Goal: Information Seeking & Learning: Learn about a topic

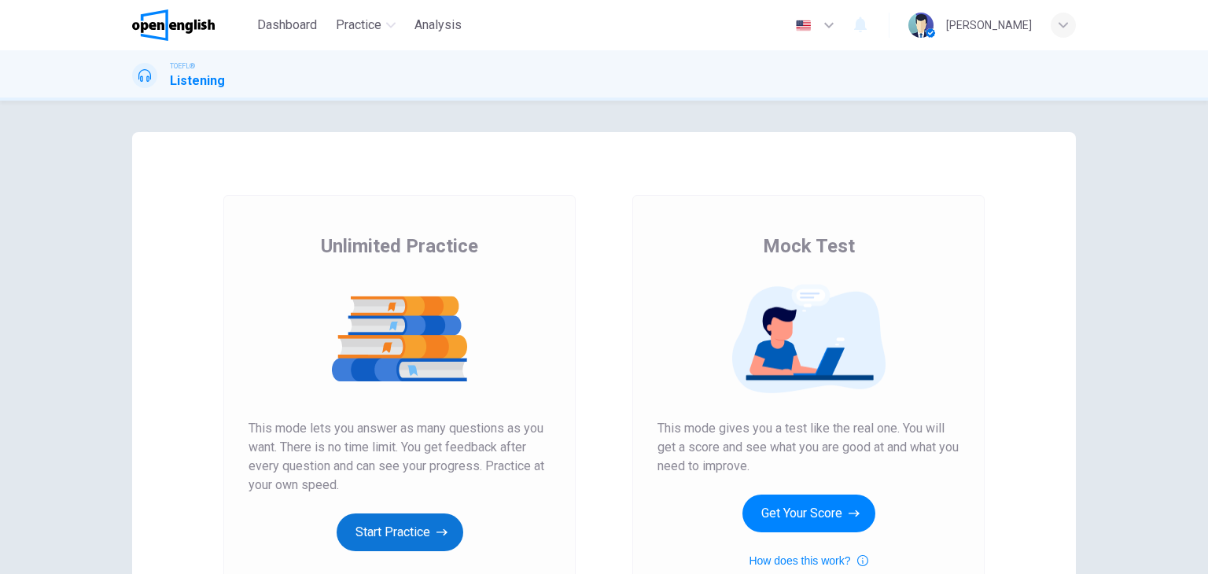
click at [411, 536] on button "Start Practice" at bounding box center [400, 533] width 127 height 38
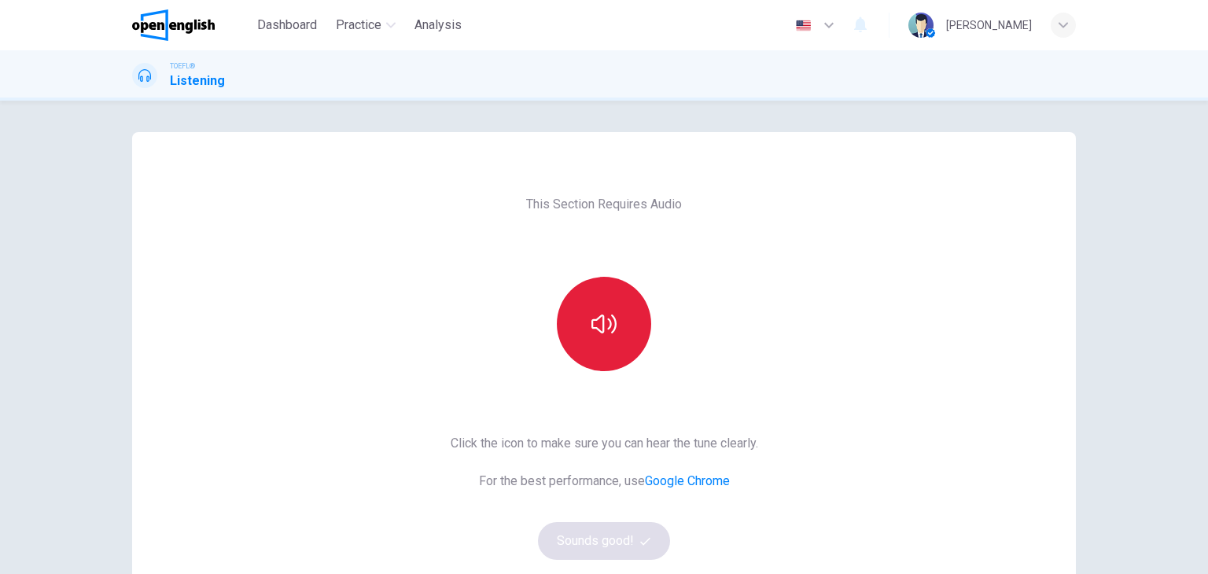
click at [595, 320] on icon "button" at bounding box center [603, 323] width 25 height 25
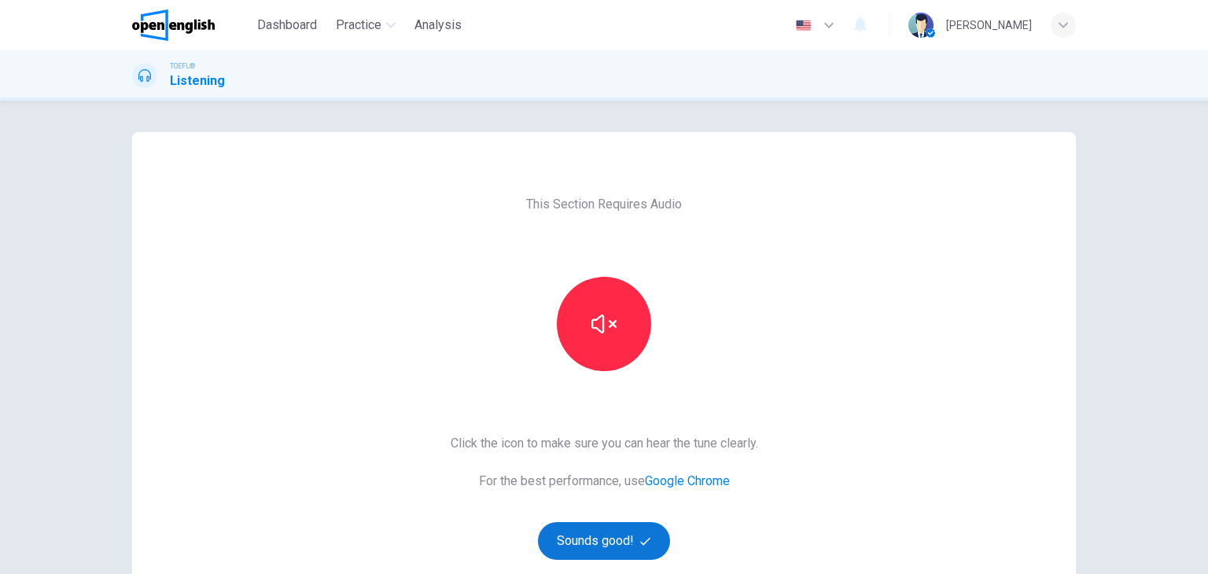
click at [601, 539] on button "Sounds good!" at bounding box center [604, 541] width 132 height 38
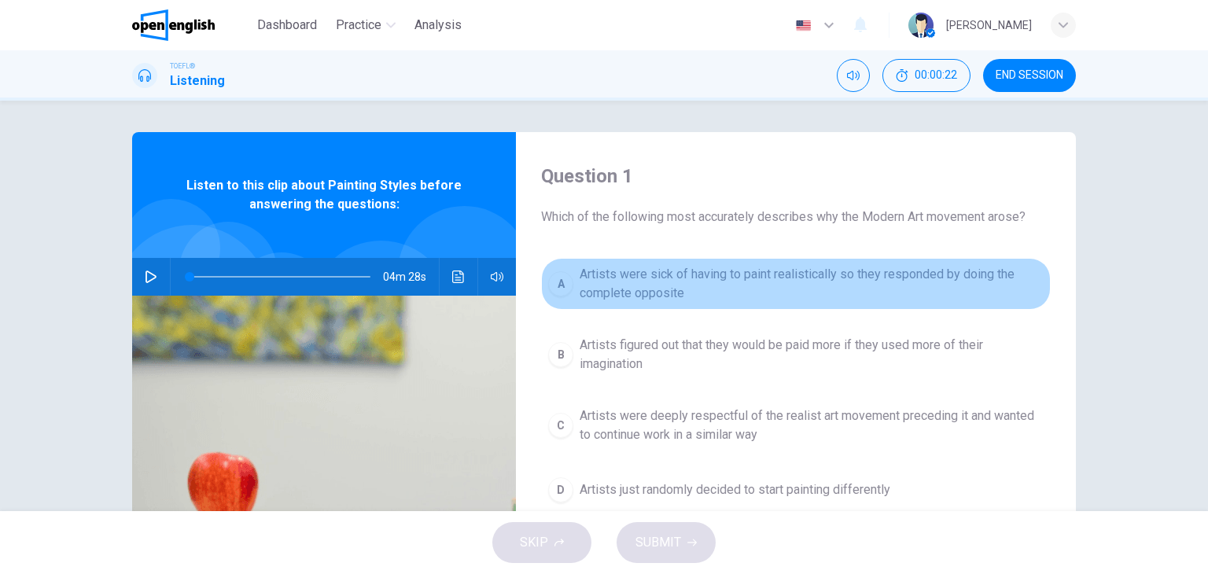
click at [701, 293] on span "Artists were sick of having to paint realistically so they responded by doing t…" at bounding box center [812, 284] width 464 height 38
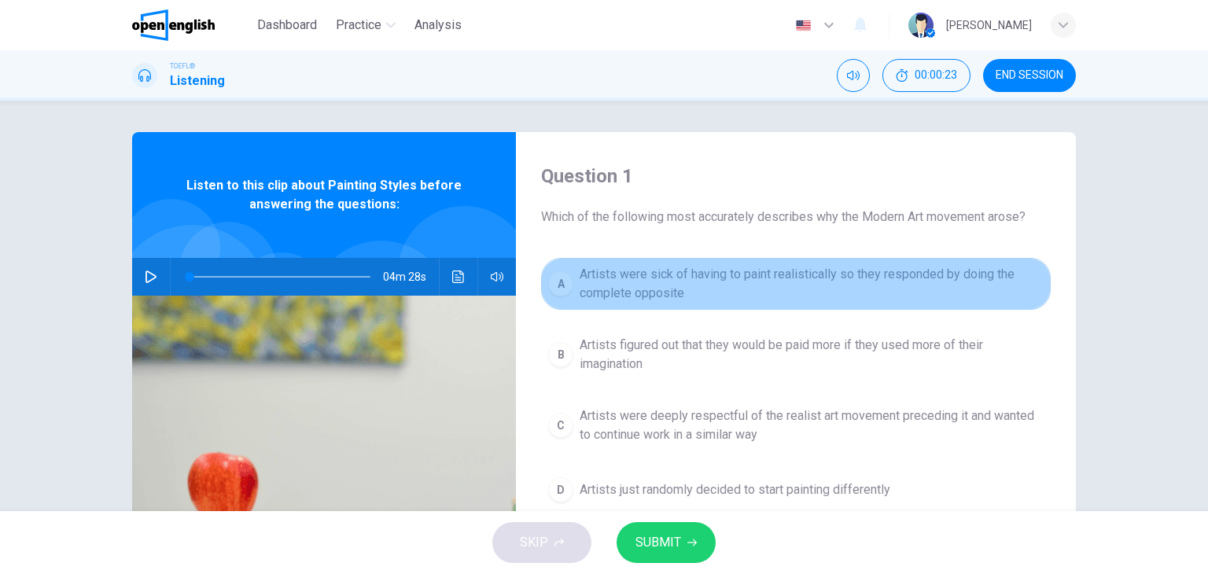
click at [701, 293] on span "Artists were sick of having to paint realistically so they responded by doing t…" at bounding box center [812, 284] width 464 height 38
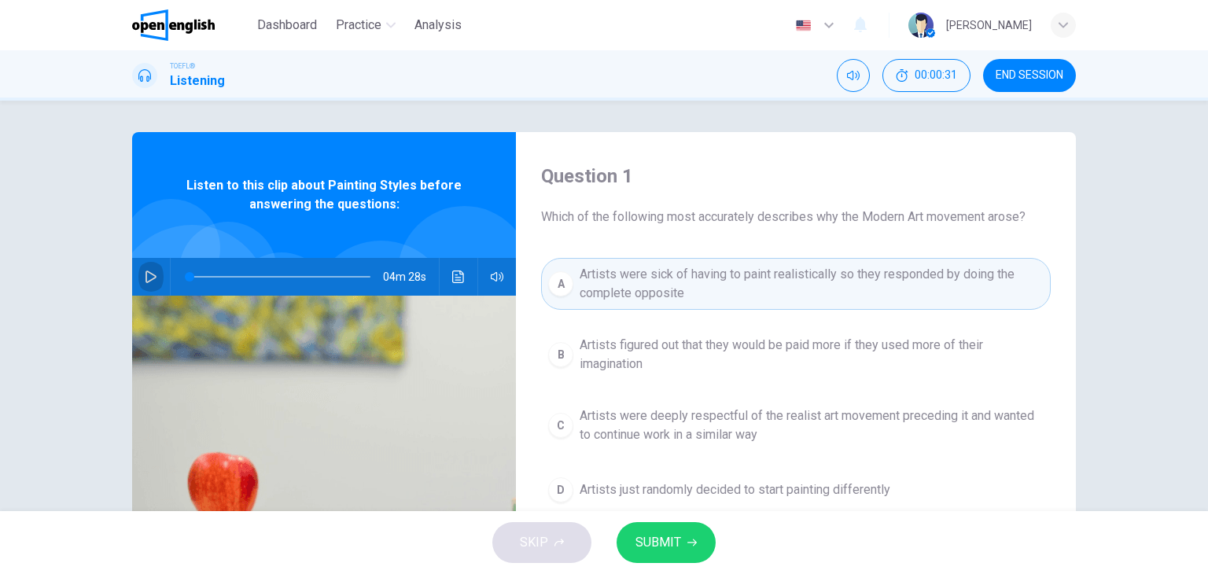
click at [139, 275] on button "button" at bounding box center [150, 277] width 25 height 38
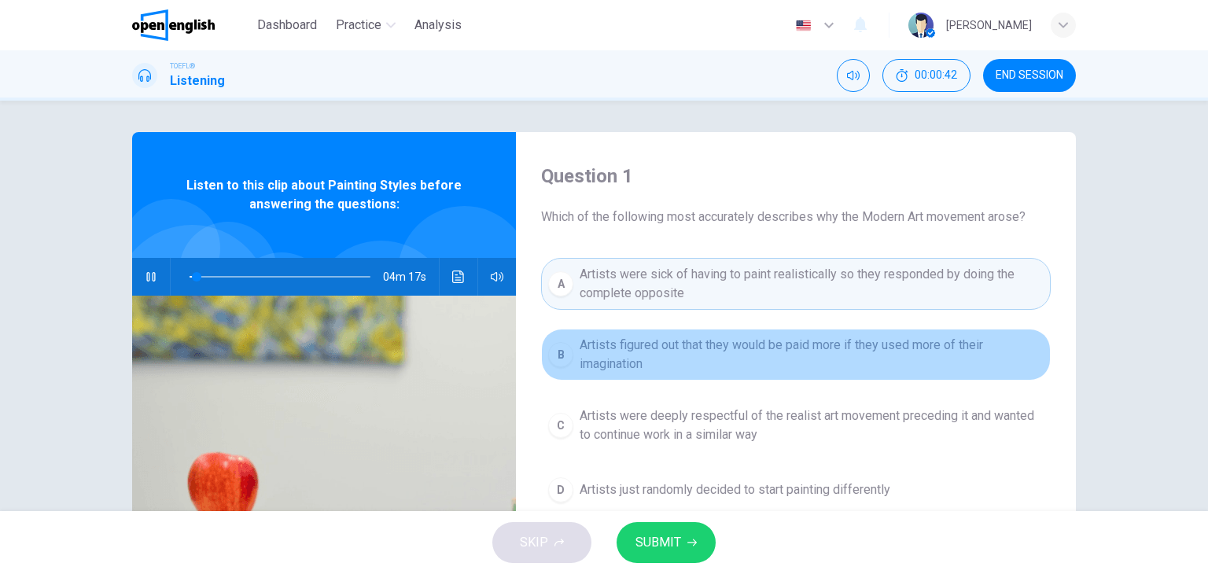
click at [859, 377] on button "B Artists figured out that they would be paid more if they used more of their i…" at bounding box center [796, 355] width 510 height 52
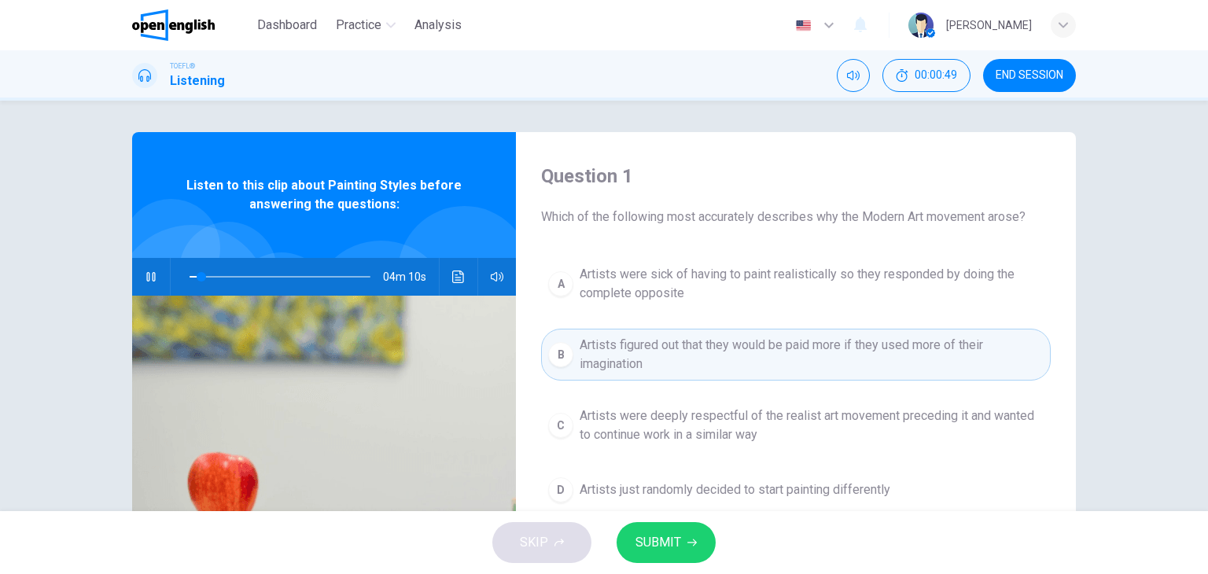
click at [823, 458] on div "A Artists were sick of having to paint realistically so they responded by doing…" at bounding box center [796, 399] width 510 height 283
click at [145, 277] on icon "button" at bounding box center [151, 277] width 13 height 13
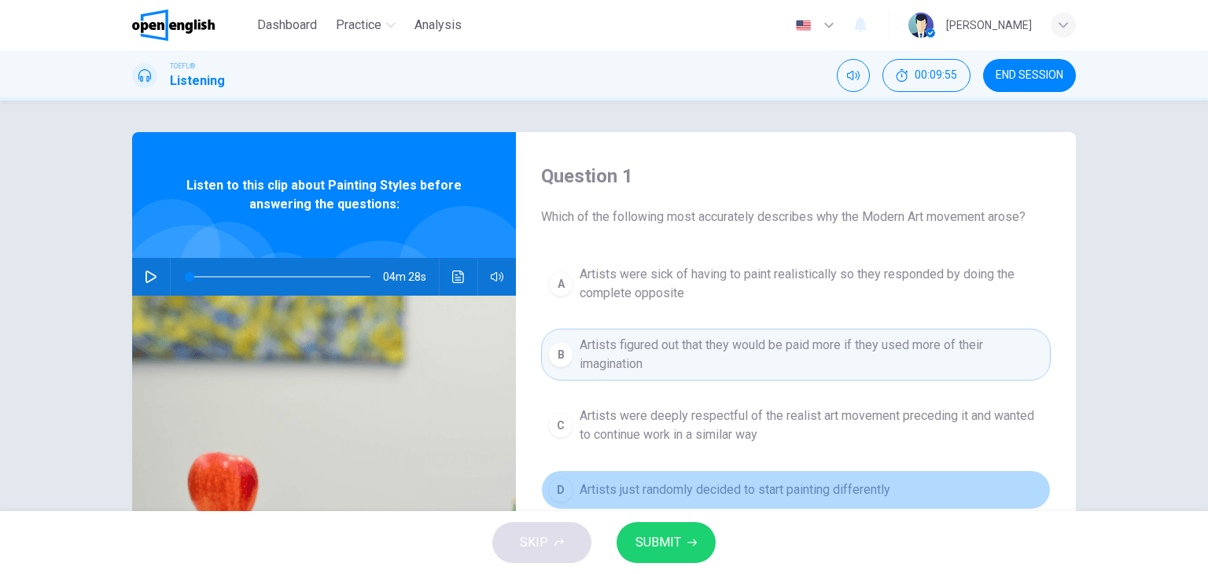
click at [797, 490] on span "Artists just randomly decided to start painting differently" at bounding box center [735, 489] width 311 height 19
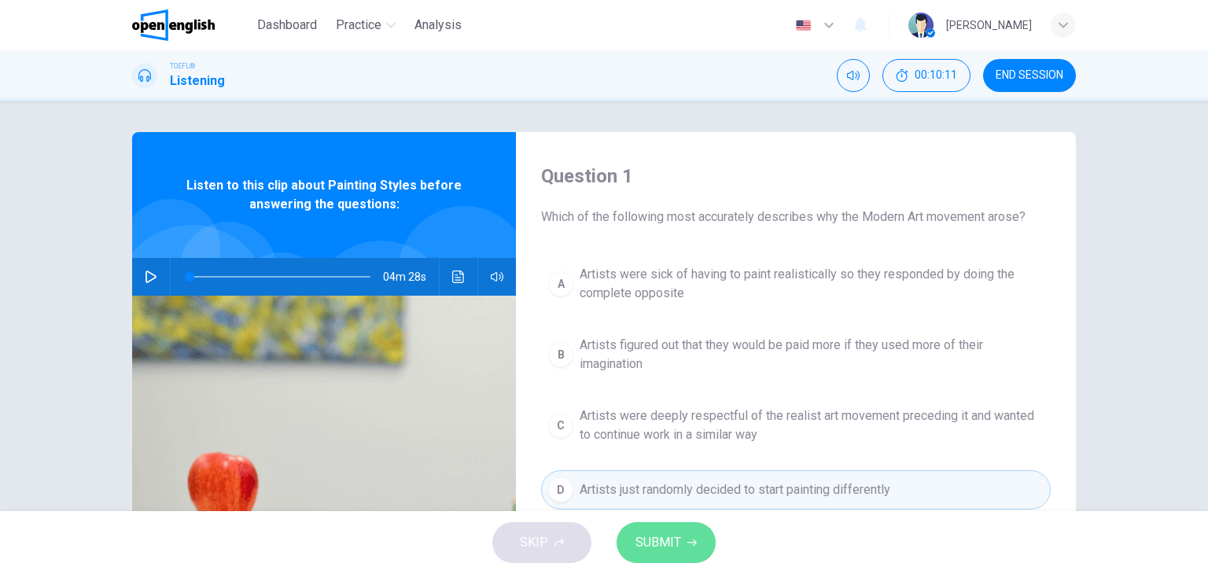
click at [657, 543] on span "SUBMIT" at bounding box center [658, 543] width 46 height 22
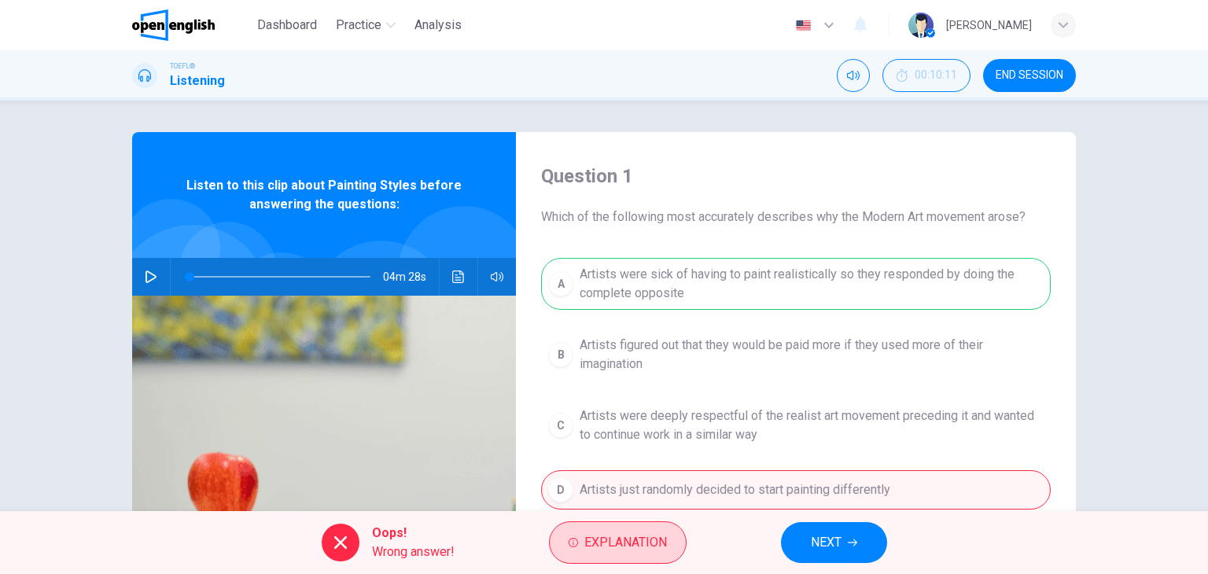
click at [595, 543] on span "Explanation" at bounding box center [625, 543] width 83 height 22
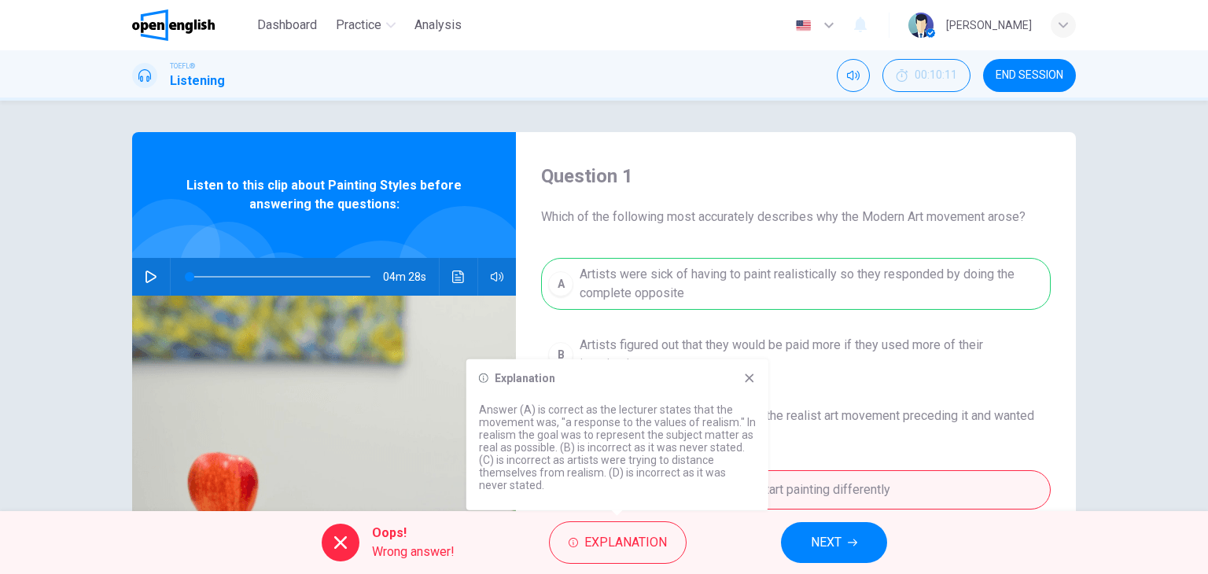
click at [346, 548] on icon at bounding box center [340, 542] width 19 height 19
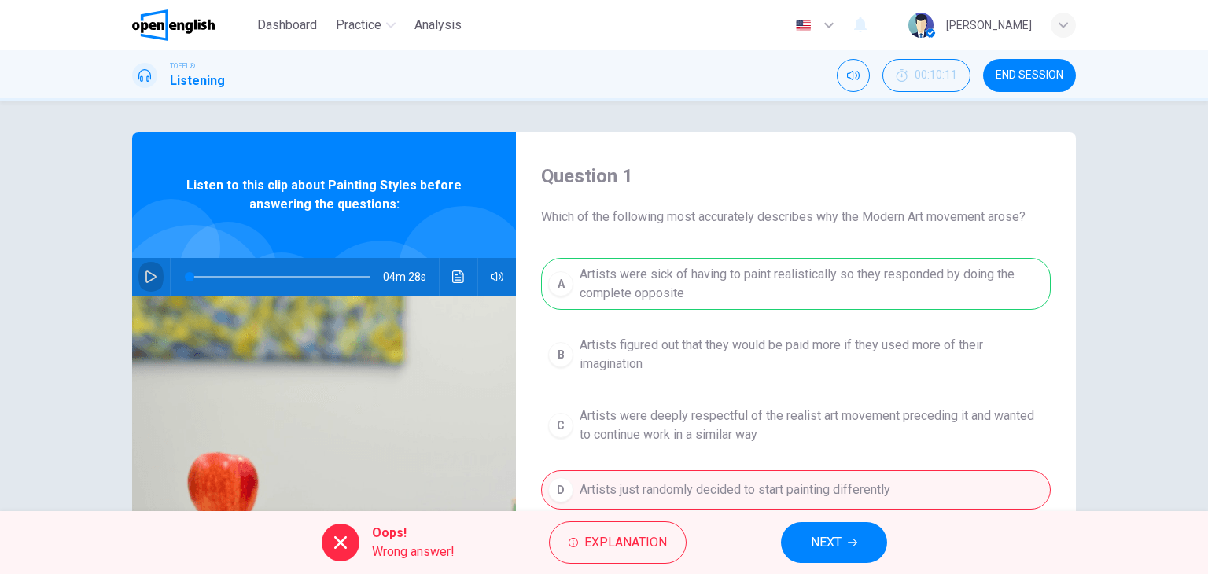
click at [150, 277] on icon "button" at bounding box center [151, 277] width 13 height 13
drag, startPoint x: 377, startPoint y: 316, endPoint x: 396, endPoint y: 405, distance: 90.8
click at [396, 405] on img at bounding box center [324, 487] width 384 height 383
click at [802, 536] on button "NEXT" at bounding box center [834, 542] width 106 height 41
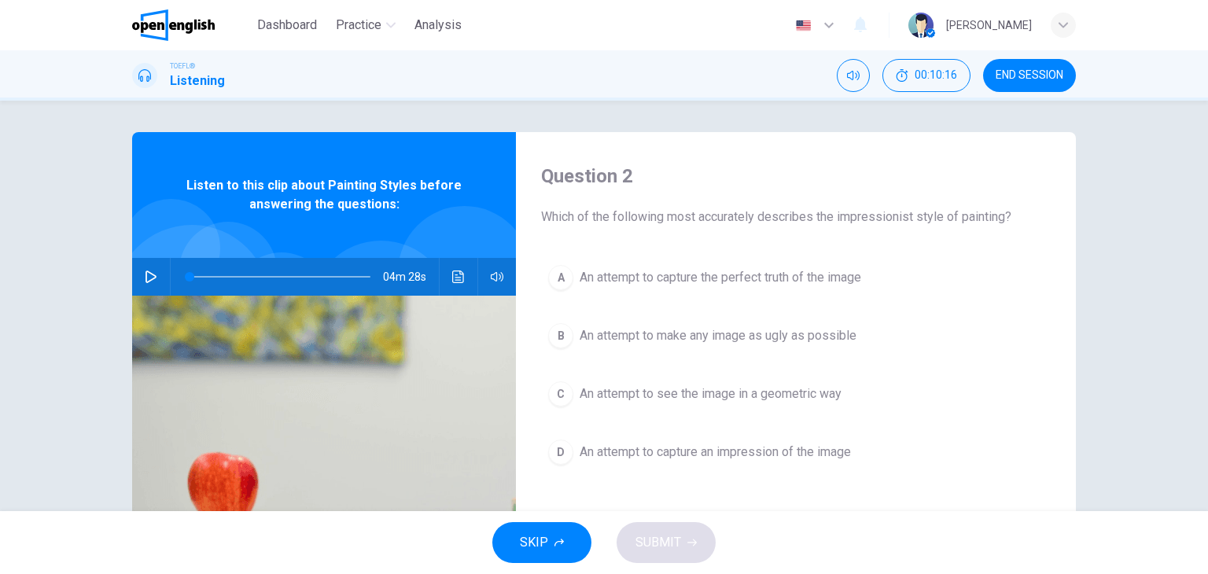
click at [148, 271] on icon "button" at bounding box center [151, 277] width 13 height 13
click at [452, 282] on icon "Click to see the audio transcription" at bounding box center [458, 277] width 13 height 13
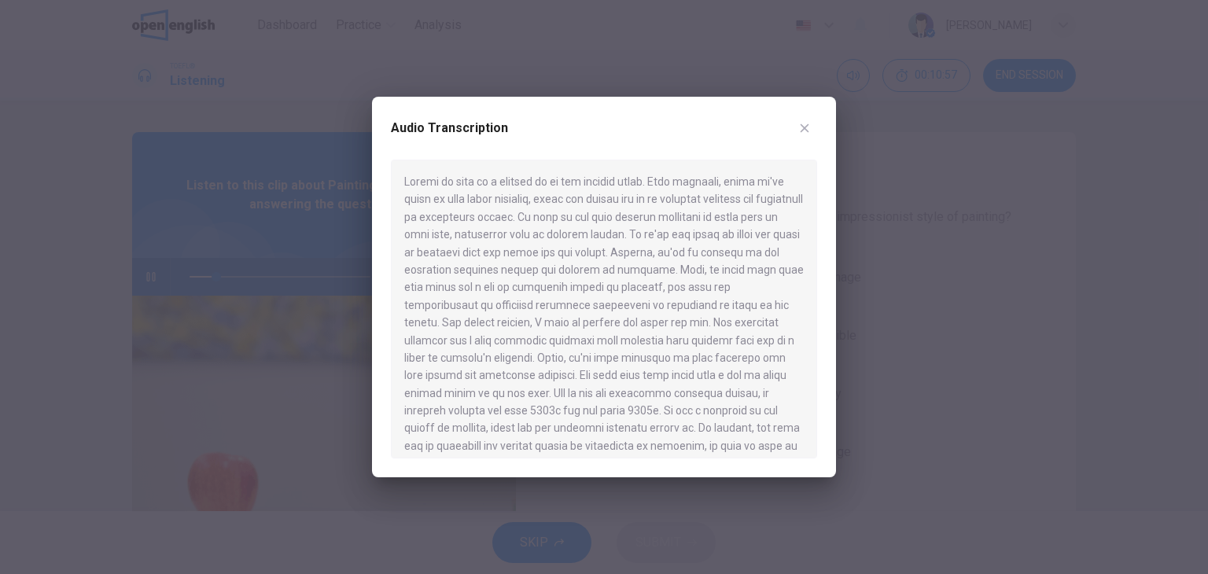
click at [447, 282] on div at bounding box center [604, 309] width 426 height 299
click at [807, 126] on icon "button" at bounding box center [805, 128] width 9 height 9
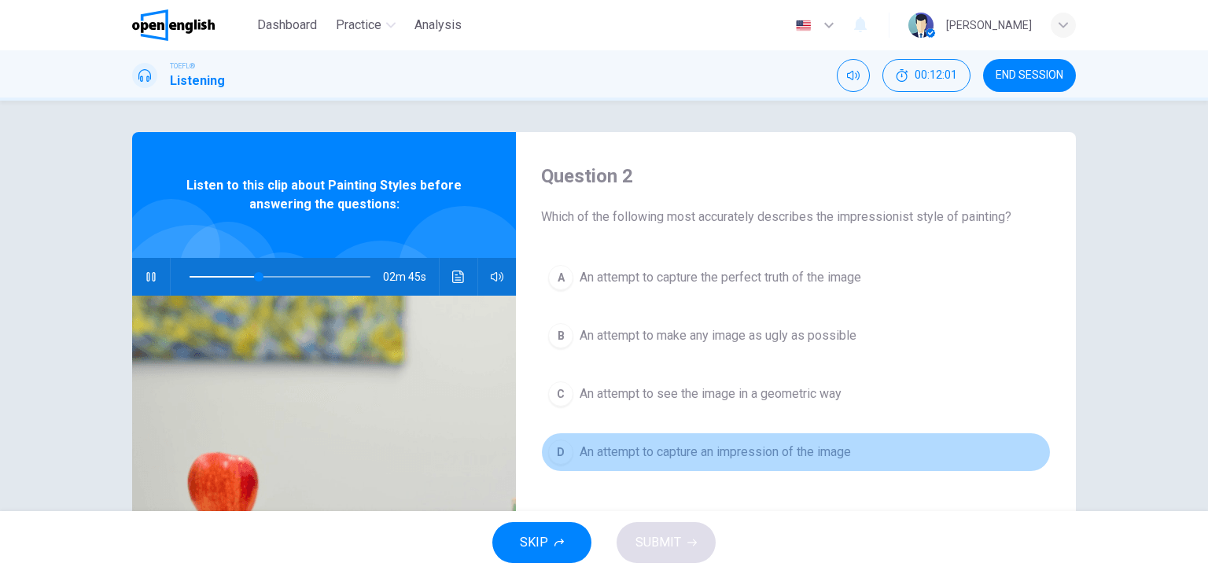
click at [755, 454] on span "An attempt to capture an impression of the image" at bounding box center [715, 452] width 271 height 19
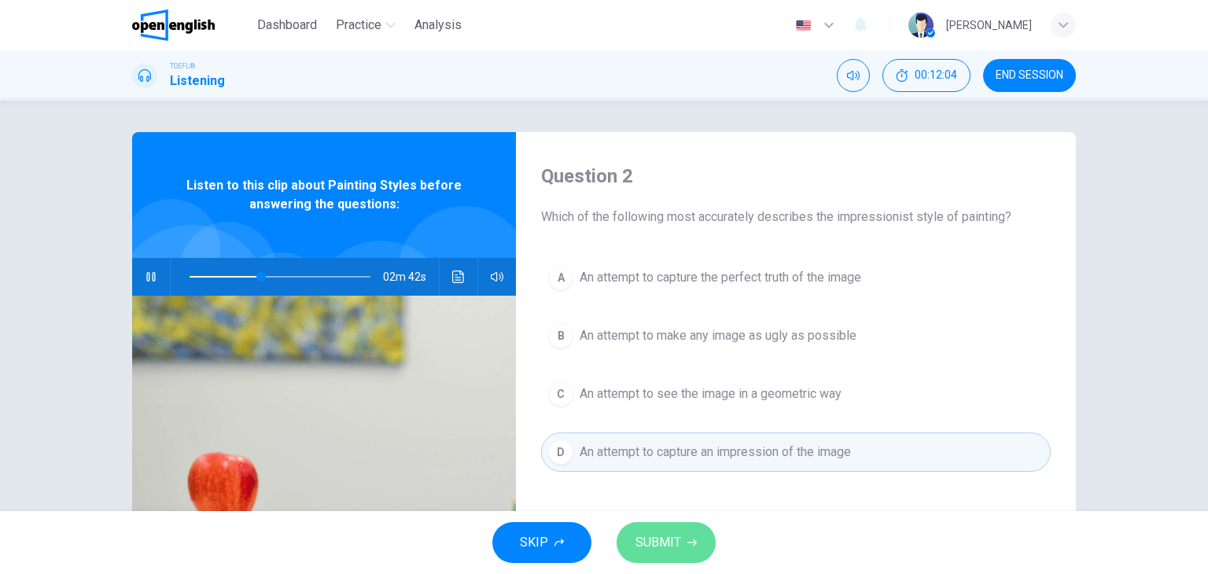
click at [676, 533] on span "SUBMIT" at bounding box center [658, 543] width 46 height 22
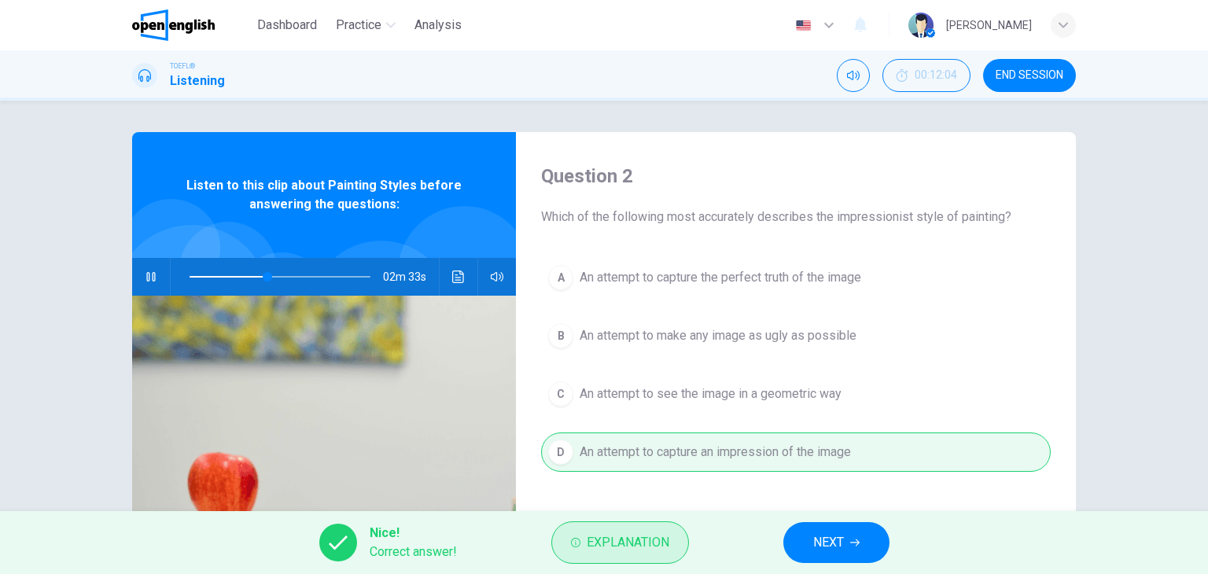
click at [651, 558] on button "Explanation" at bounding box center [620, 542] width 138 height 42
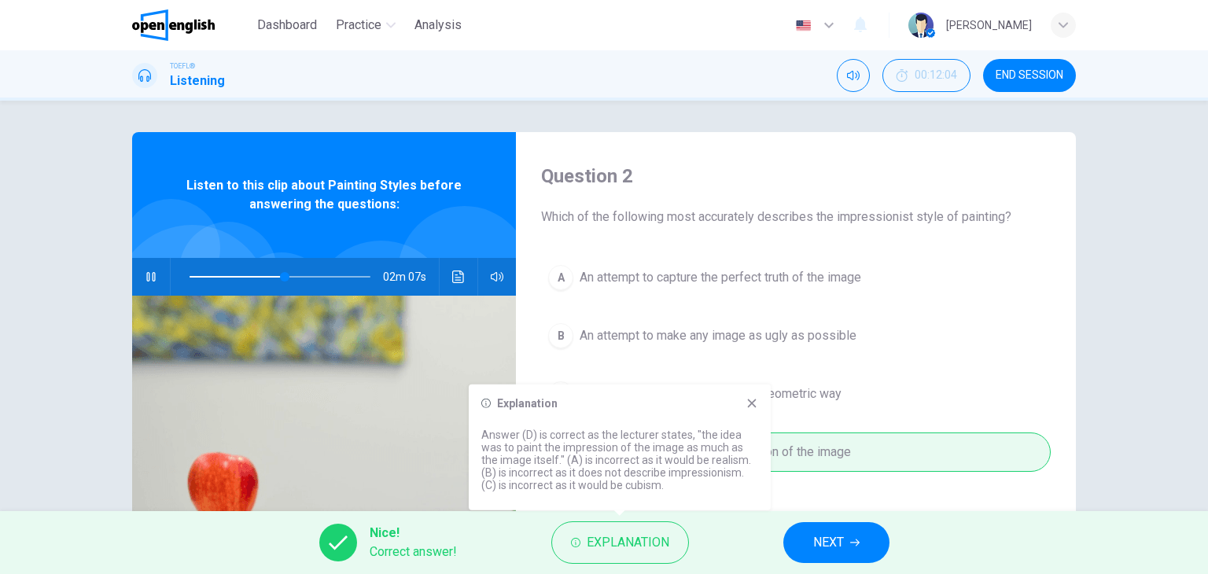
click at [846, 552] on button "NEXT" at bounding box center [836, 542] width 106 height 41
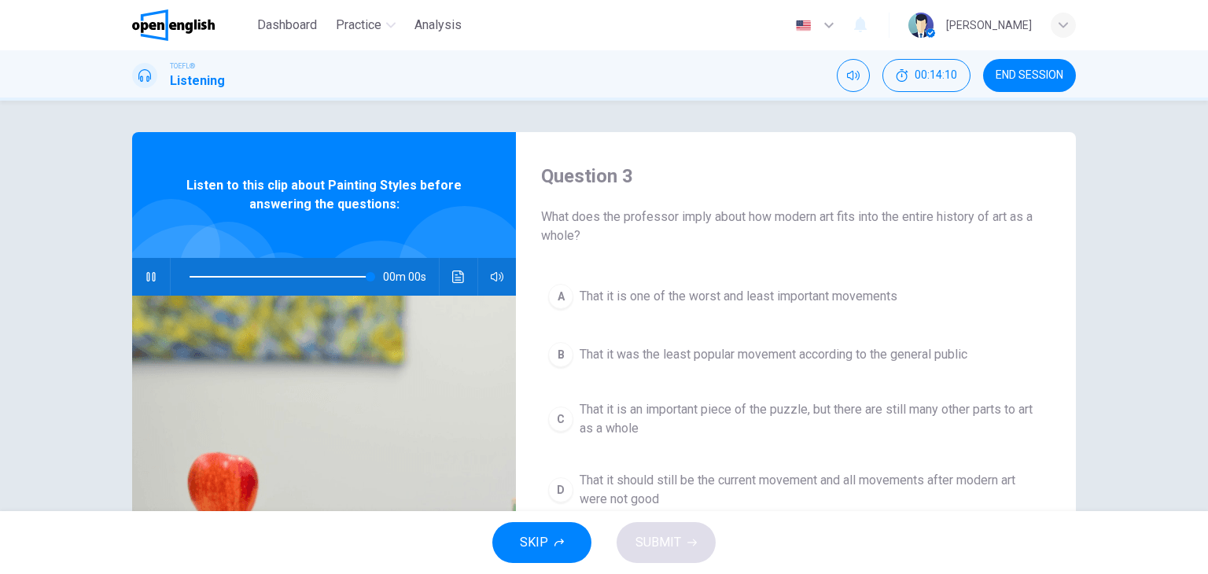
type input "*"
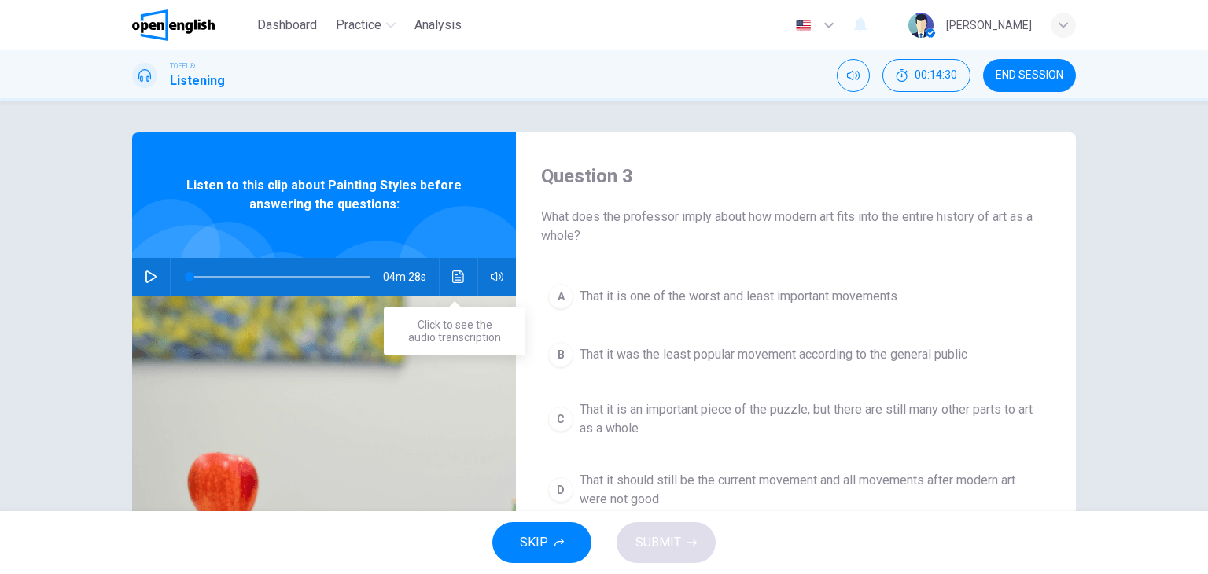
click at [457, 279] on icon "Click to see the audio transcription" at bounding box center [458, 277] width 13 height 13
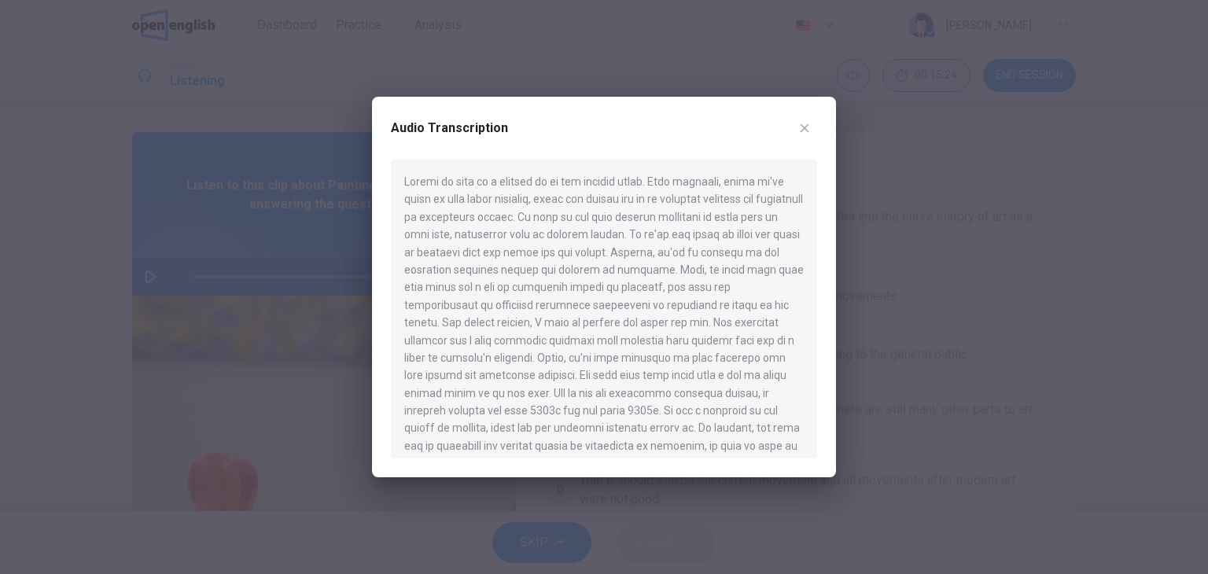
click at [826, 455] on div "Audio Transcription" at bounding box center [604, 287] width 464 height 381
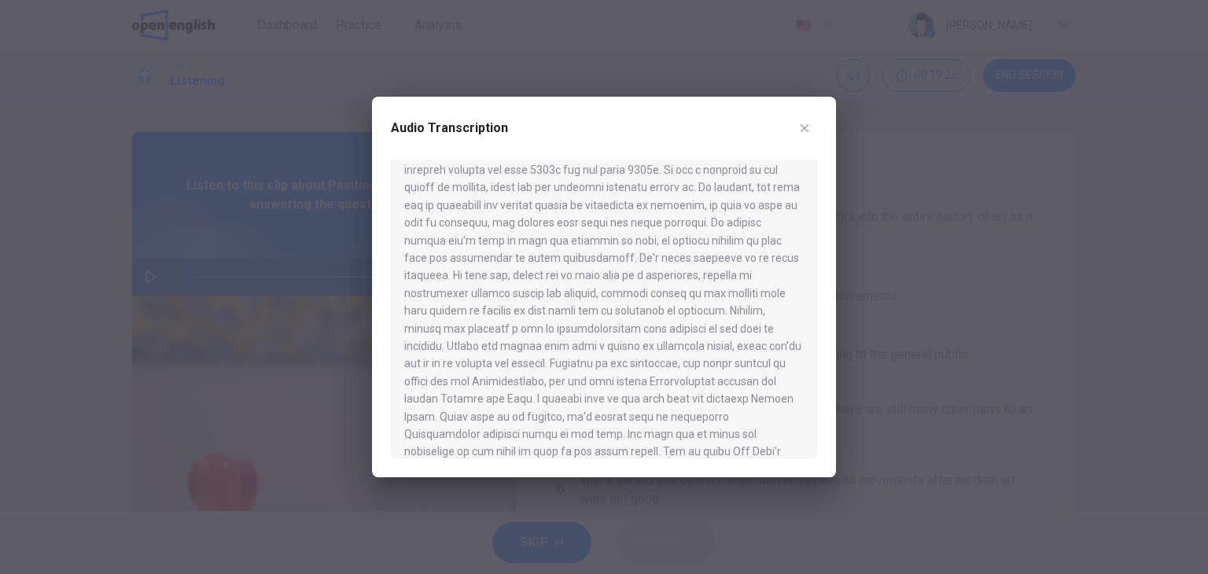
scroll to position [272, 0]
click at [818, 459] on div "Audio Transcription" at bounding box center [604, 287] width 464 height 381
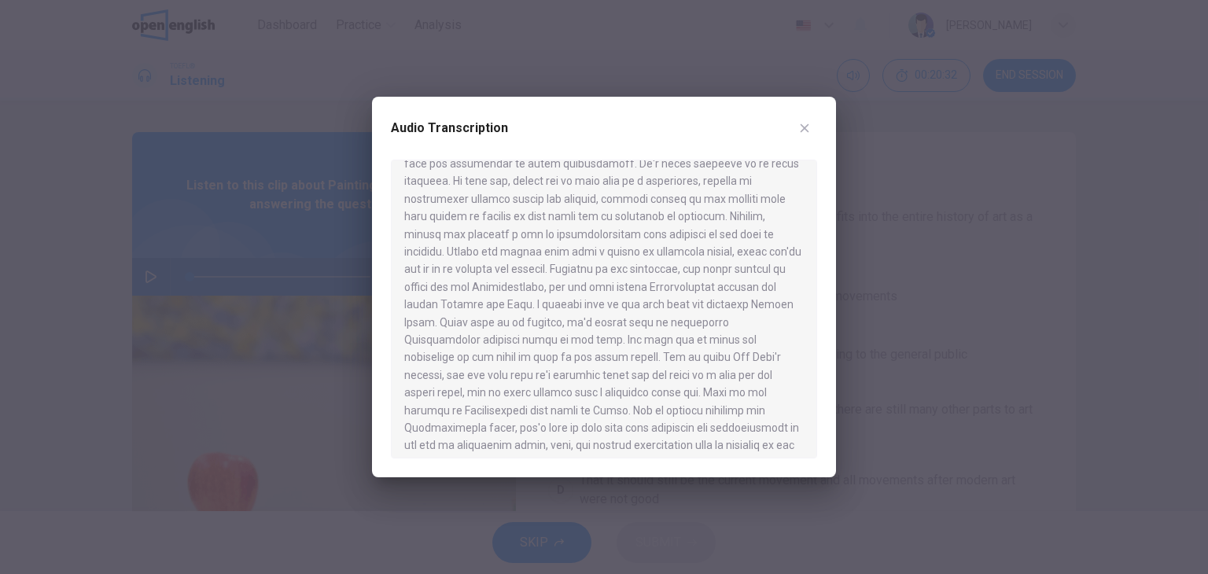
scroll to position [366, 0]
click at [818, 458] on div "Audio Transcription" at bounding box center [604, 287] width 464 height 381
click at [833, 455] on div "Audio Transcription" at bounding box center [604, 287] width 464 height 381
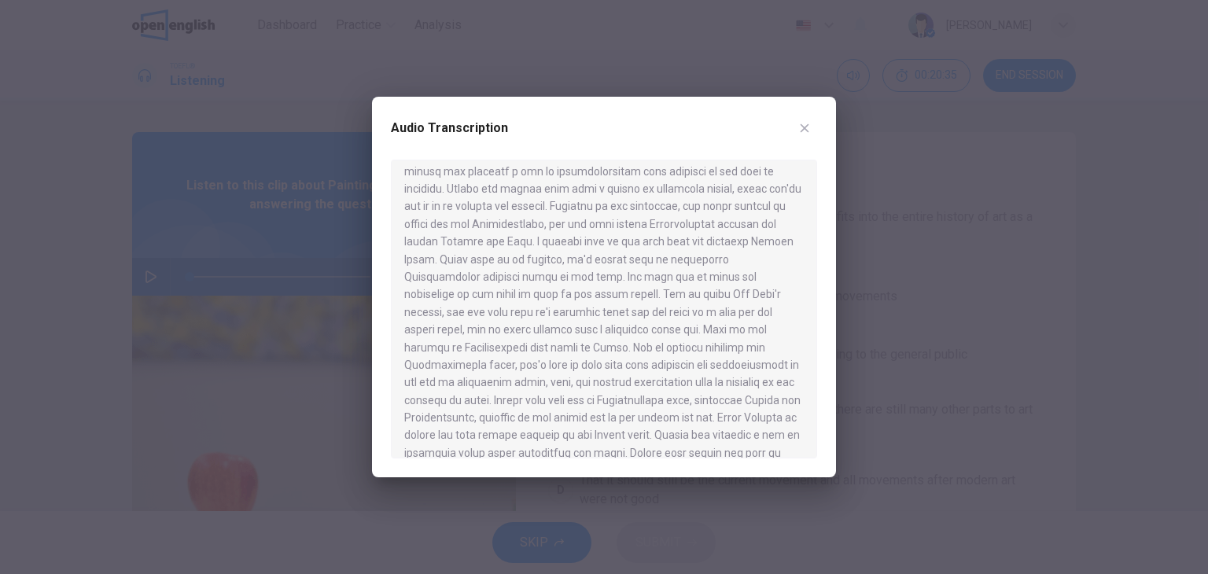
scroll to position [503, 0]
